Goal: Information Seeking & Learning: Learn about a topic

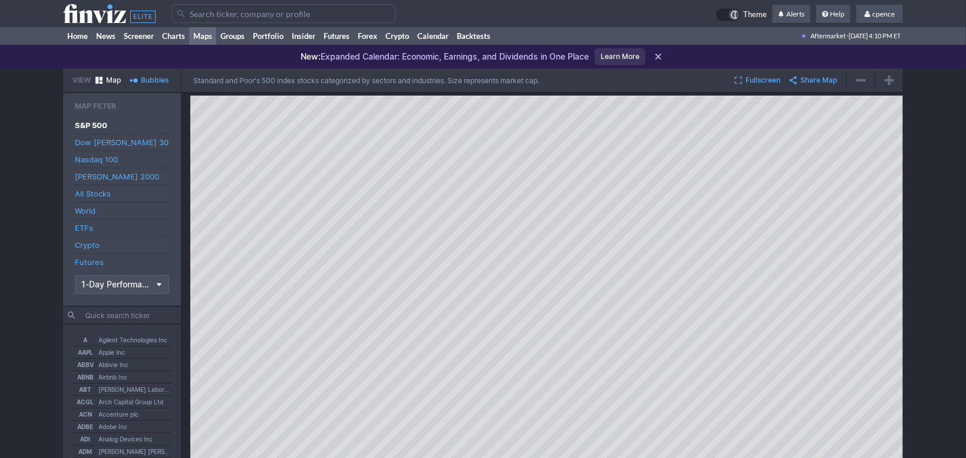
click at [122, 11] on icon at bounding box center [109, 13] width 93 height 19
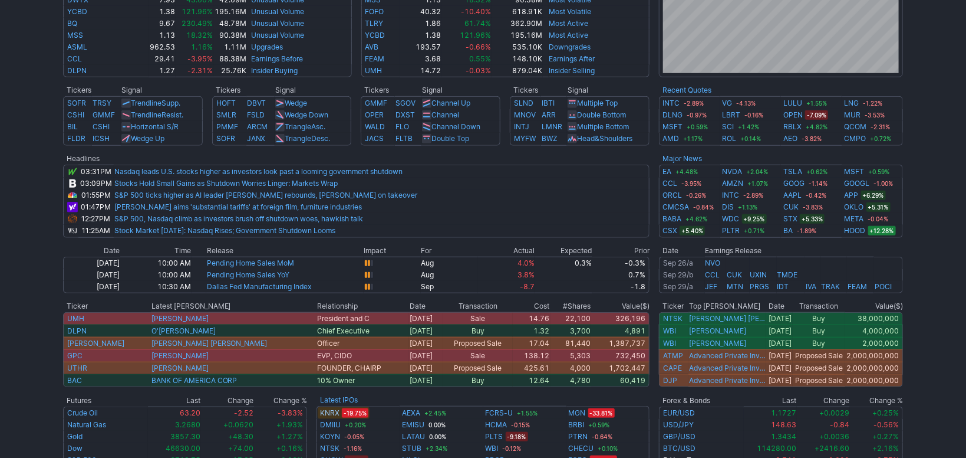
scroll to position [4, 0]
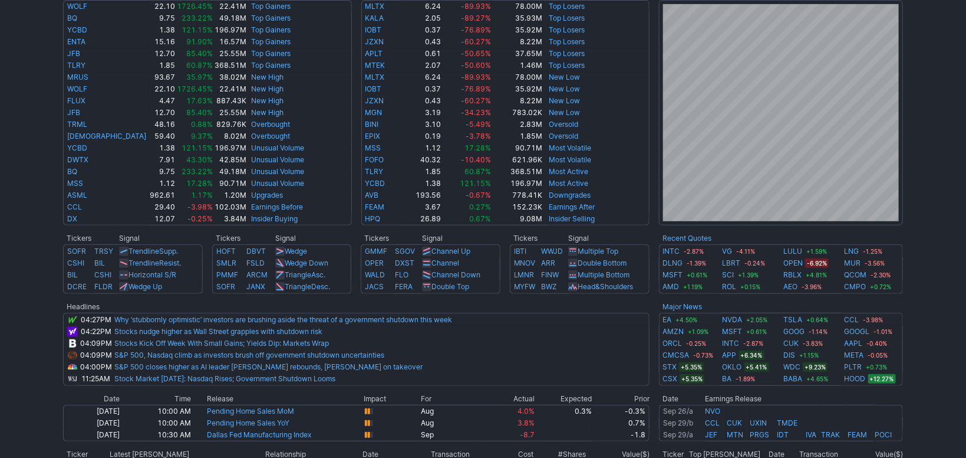
scroll to position [396, 0]
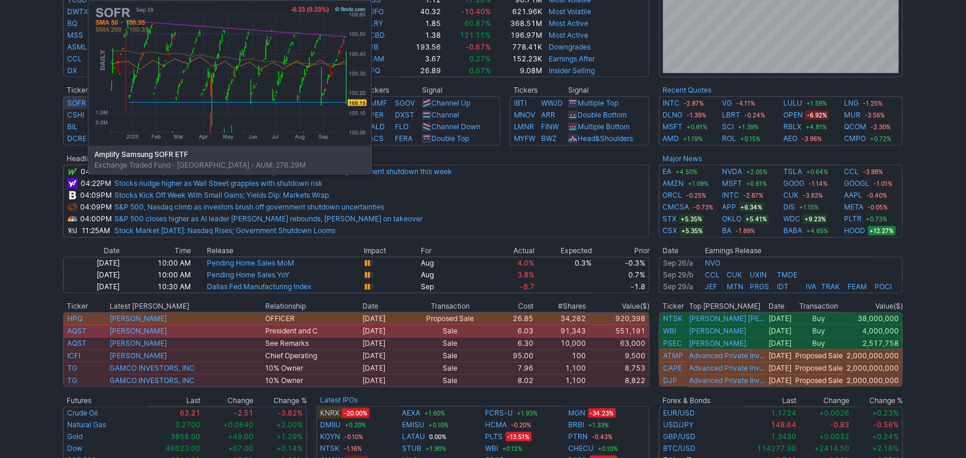
click at [76, 104] on link "SOFR" at bounding box center [76, 102] width 19 height 9
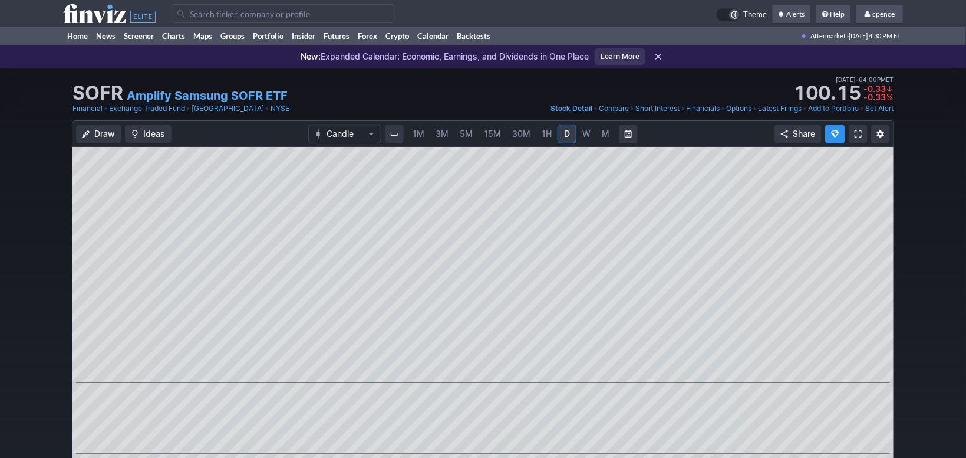
click at [600, 135] on link "M" at bounding box center [606, 133] width 19 height 19
click at [590, 130] on link "W" at bounding box center [586, 133] width 19 height 19
